Goal: Check status: Check status

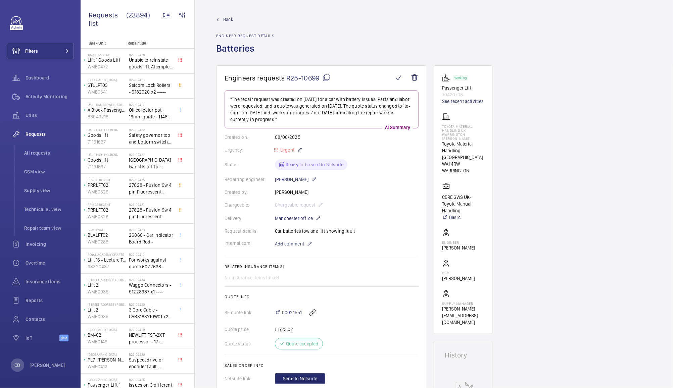
click at [328, 77] on mat-icon at bounding box center [326, 78] width 8 height 8
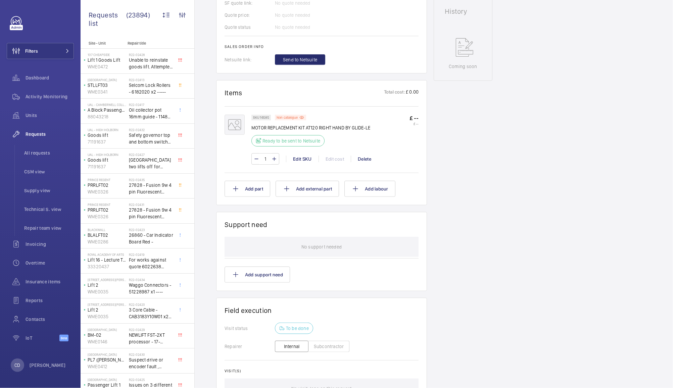
scroll to position [310, 0]
